Goal: Transaction & Acquisition: Purchase product/service

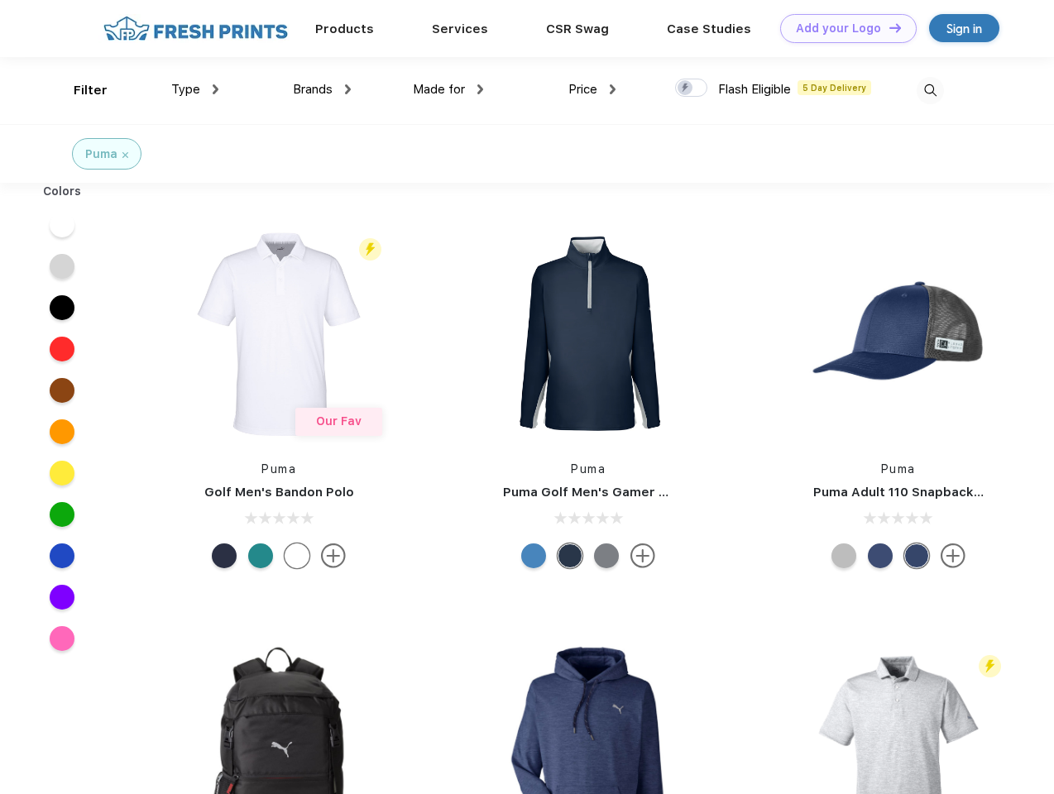
click at [842, 28] on link "Add your Logo Design Tool" at bounding box center [848, 28] width 136 height 29
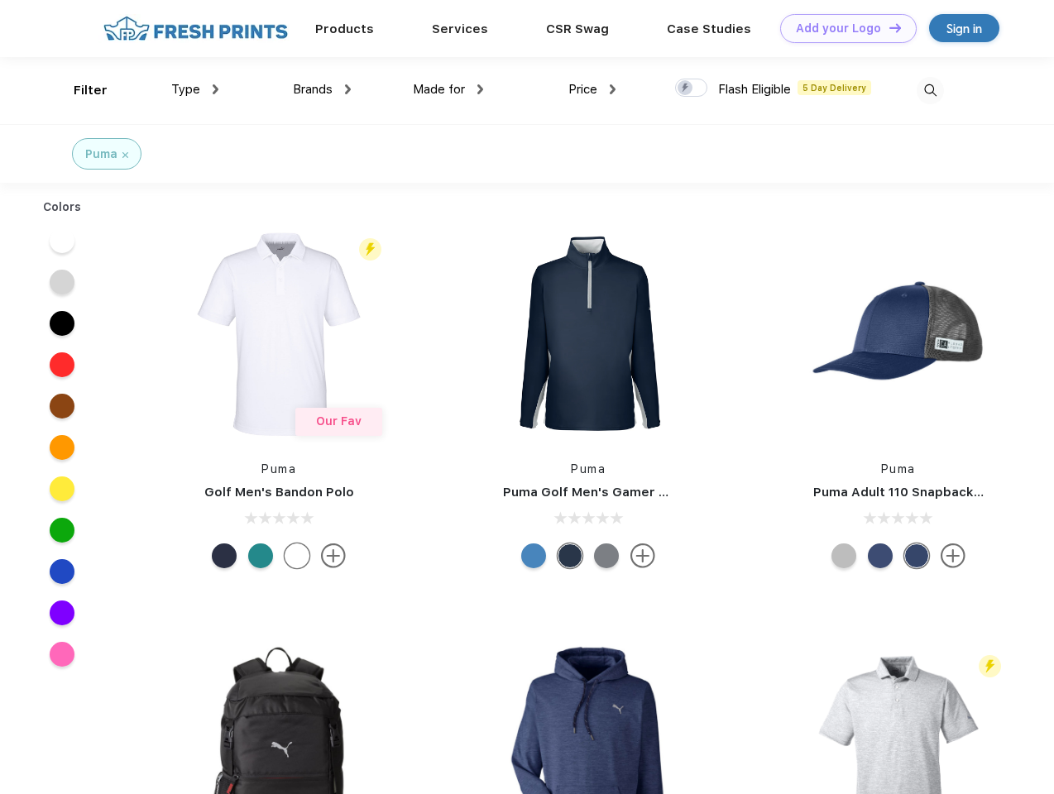
click at [0, 0] on div "Design Tool" at bounding box center [0, 0] width 0 height 0
click at [888, 27] on link "Add your Logo Design Tool" at bounding box center [848, 28] width 136 height 29
click at [79, 90] on div "Filter" at bounding box center [91, 90] width 34 height 19
click at [195, 89] on span "Type" at bounding box center [185, 89] width 29 height 15
click at [322, 89] on span "Brands" at bounding box center [313, 89] width 40 height 15
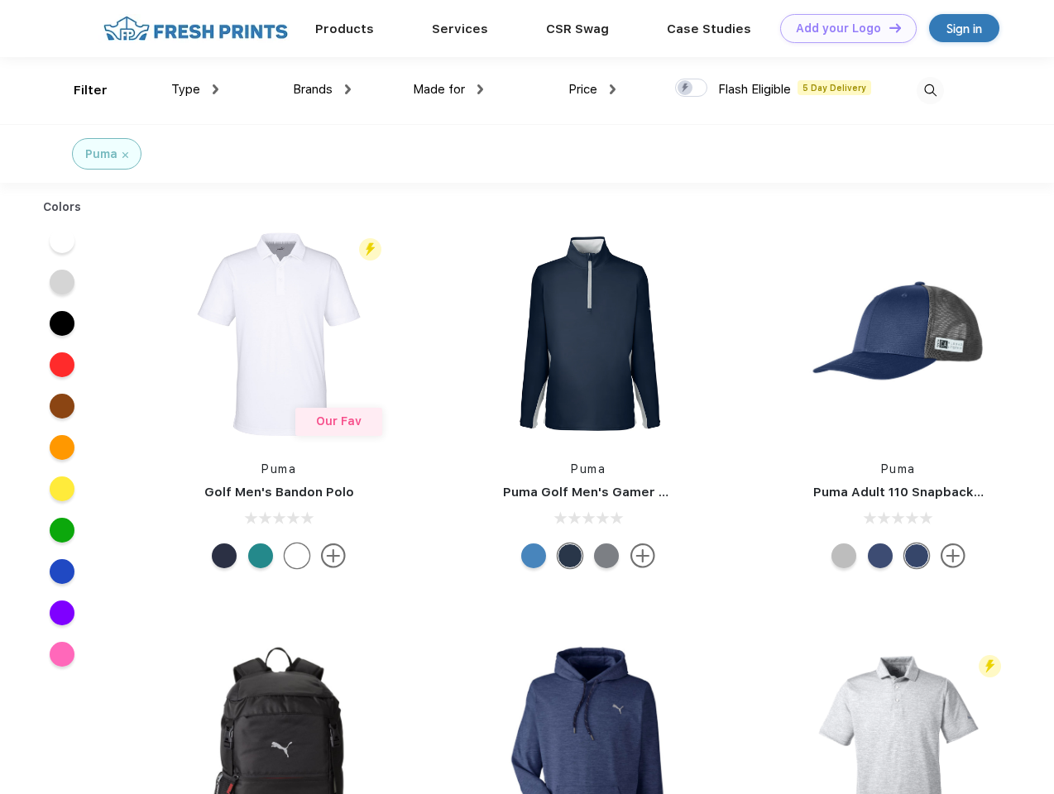
click at [448, 89] on span "Made for" at bounding box center [439, 89] width 52 height 15
click at [592, 89] on span "Price" at bounding box center [582, 89] width 29 height 15
click at [692, 89] on div at bounding box center [691, 88] width 32 height 18
click at [686, 89] on input "checkbox" at bounding box center [680, 83] width 11 height 11
click at [930, 90] on img at bounding box center [930, 90] width 27 height 27
